Goal: Information Seeking & Learning: Check status

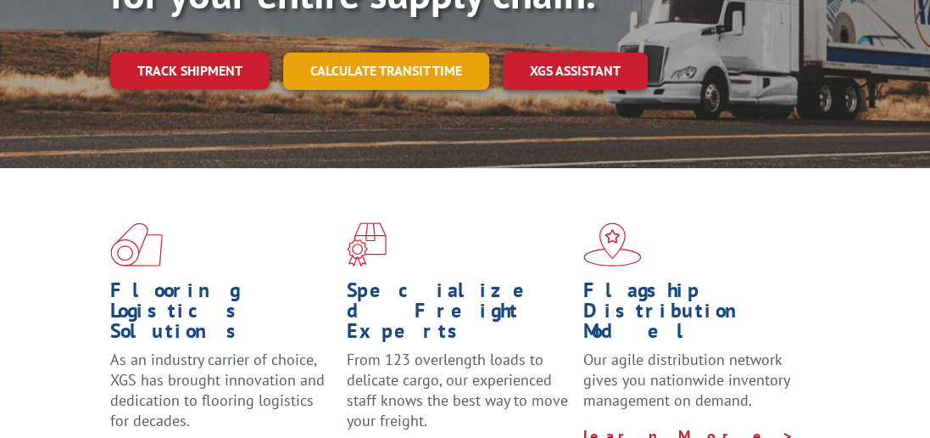
scroll to position [308, 0]
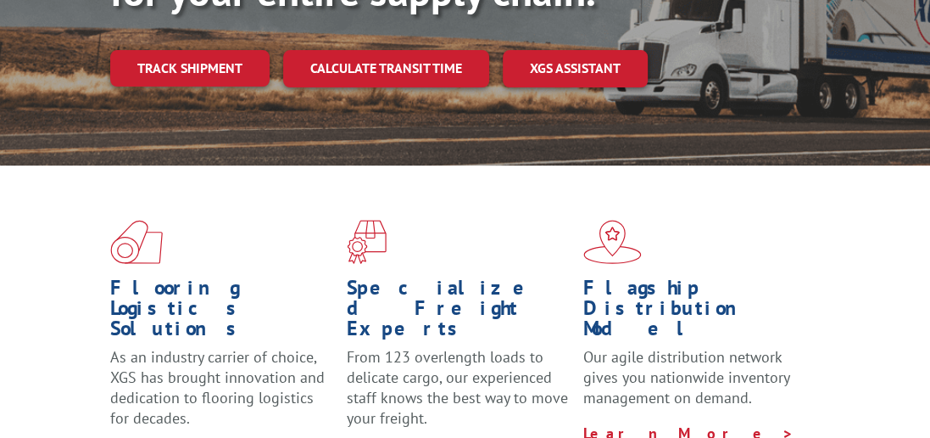
click at [168, 50] on link "Track shipment" at bounding box center [189, 68] width 159 height 36
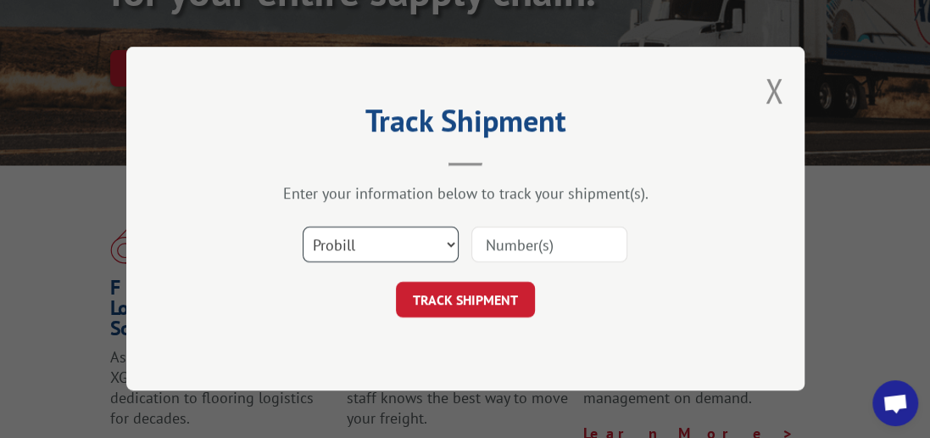
click at [448, 247] on select "Select category... Probill BOL PO" at bounding box center [381, 245] width 156 height 36
click at [454, 245] on select "Select category... Probill BOL PO" at bounding box center [381, 245] width 156 height 36
click at [449, 247] on select "Select category... Probill BOL PO" at bounding box center [381, 245] width 156 height 36
click at [449, 243] on select "Select category... Probill BOL PO" at bounding box center [381, 245] width 156 height 36
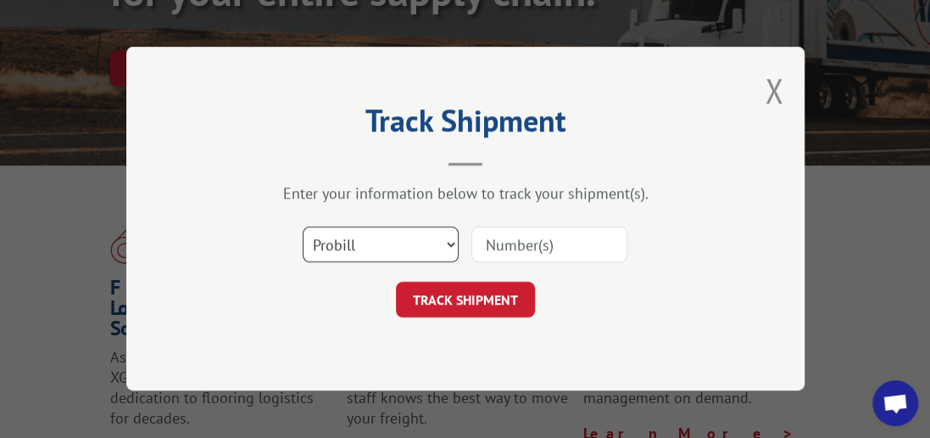
select select "bol"
click at [303, 227] on select "Select category... Probill BOL PO" at bounding box center [381, 245] width 156 height 36
click at [501, 245] on input at bounding box center [549, 245] width 156 height 36
type input "6010287"
click at [510, 273] on form "Select category... Probill BOL PO 6010287 TRACK SHIPMENT" at bounding box center [465, 267] width 509 height 101
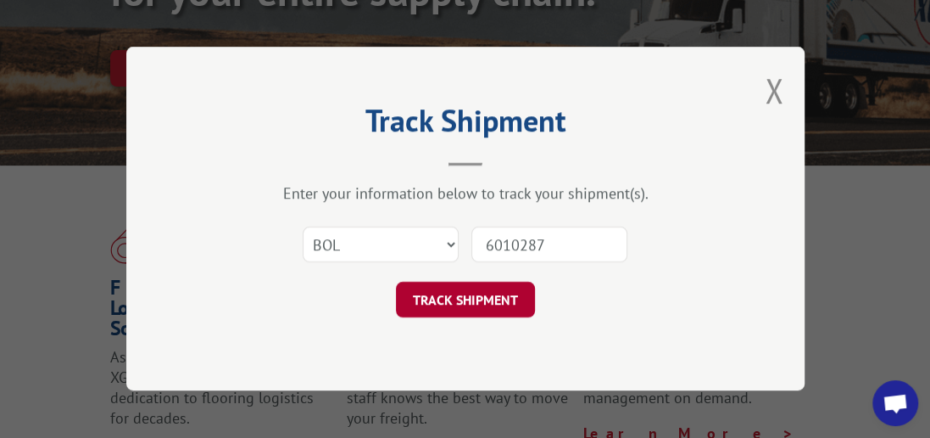
click at [505, 299] on button "TRACK SHIPMENT" at bounding box center [465, 300] width 139 height 36
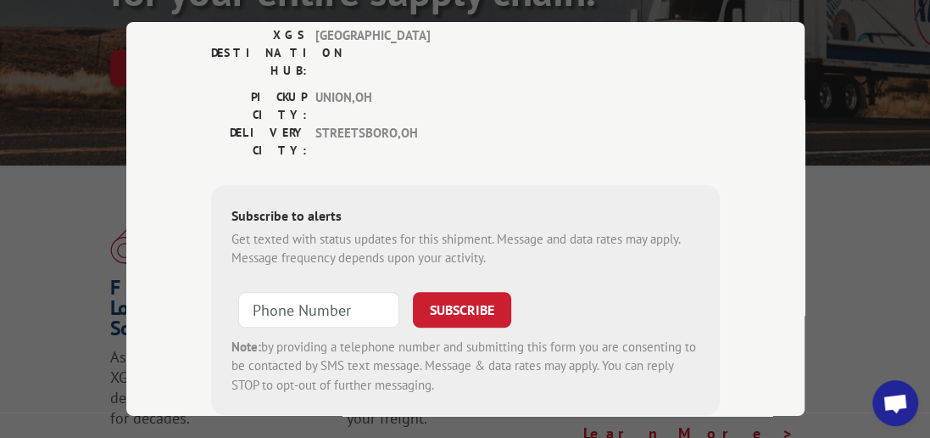
scroll to position [358, 0]
